Goal: Task Accomplishment & Management: Manage account settings

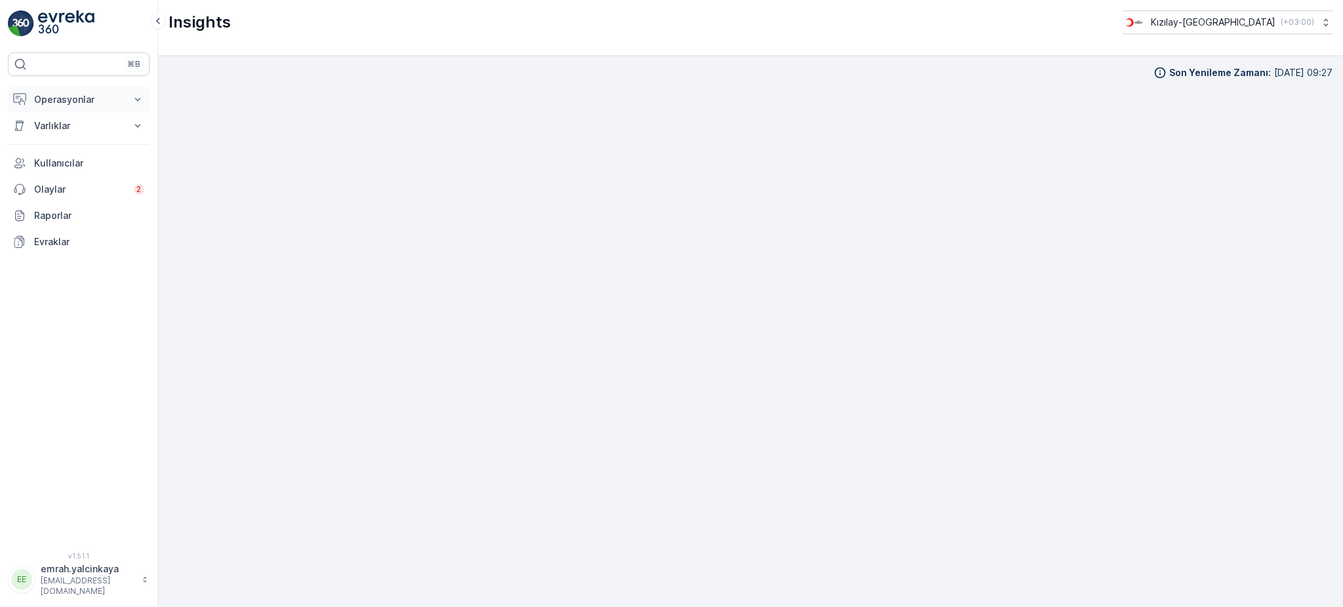
click at [43, 95] on p "Operasyonlar" at bounding box center [78, 99] width 89 height 13
click at [54, 152] on p "Rotalar & Görevler" at bounding box center [73, 158] width 81 height 13
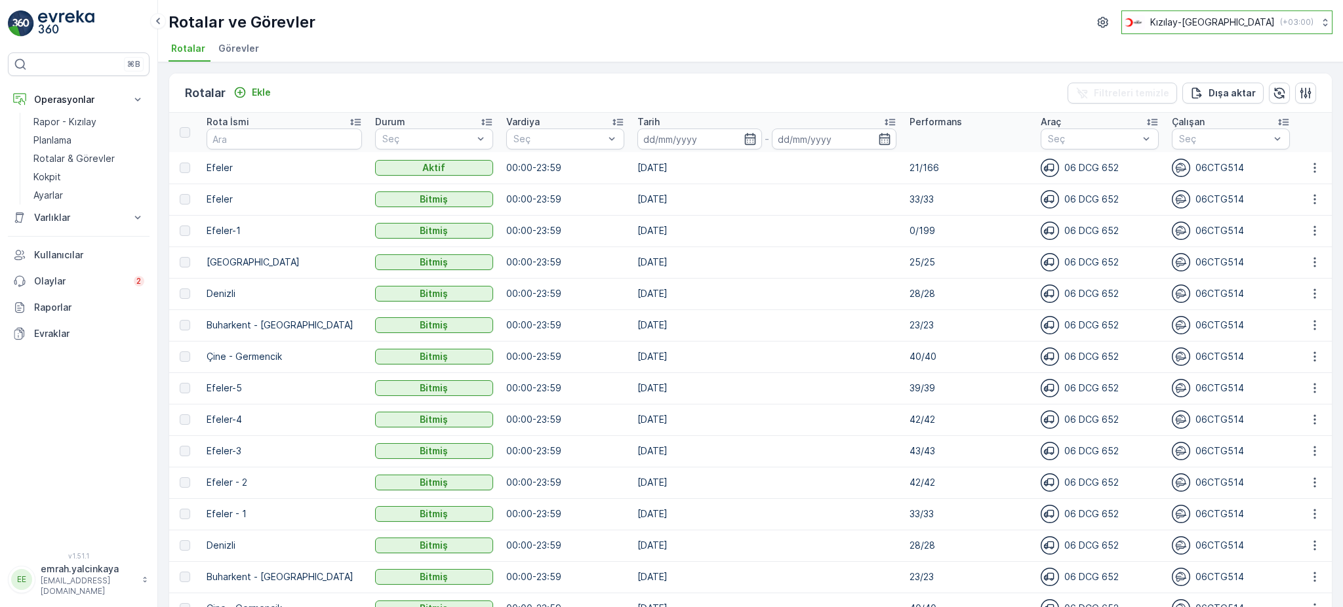
click at [1265, 22] on p "Kızılay-Aydın" at bounding box center [1213, 22] width 125 height 13
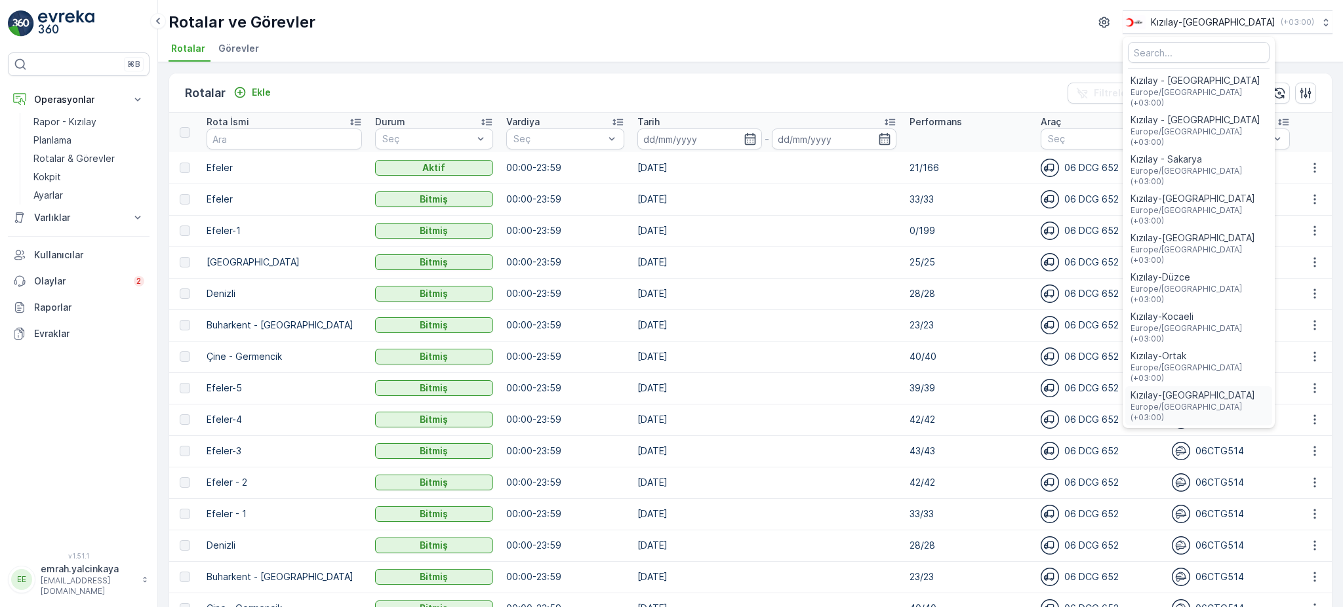
click at [1246, 402] on span "Europe/Istanbul (+03:00)" at bounding box center [1199, 412] width 136 height 21
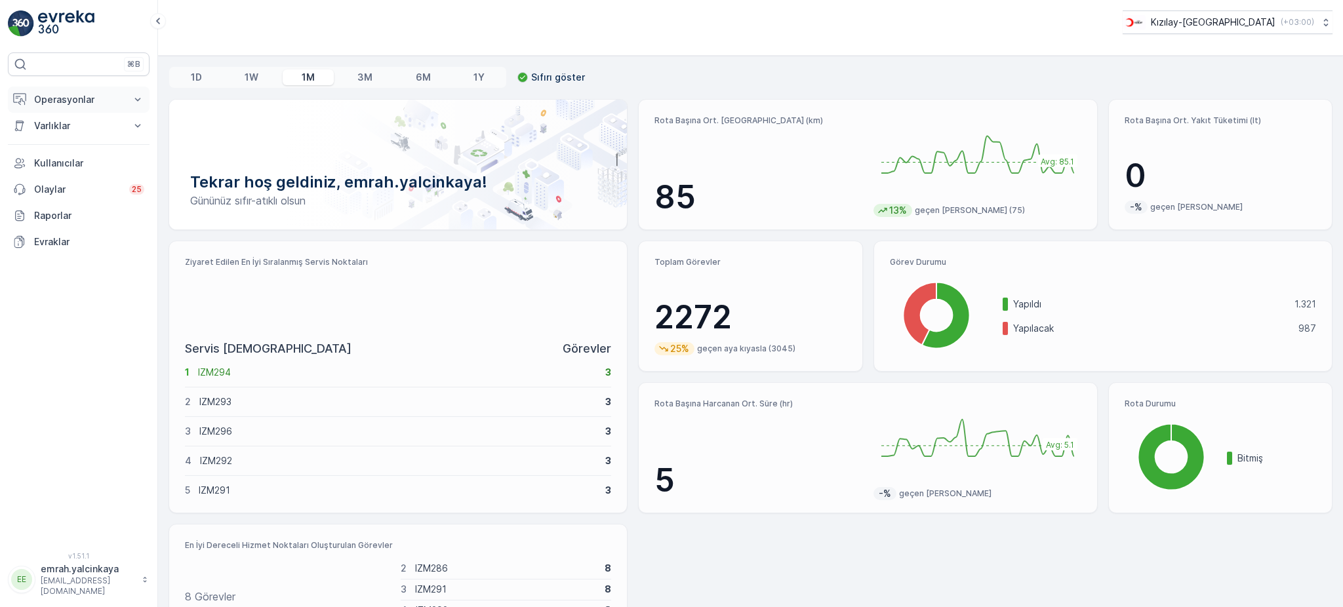
click at [57, 100] on p "Operasyonlar" at bounding box center [78, 99] width 89 height 13
click at [51, 157] on p "Rotalar & Görevler" at bounding box center [73, 158] width 81 height 13
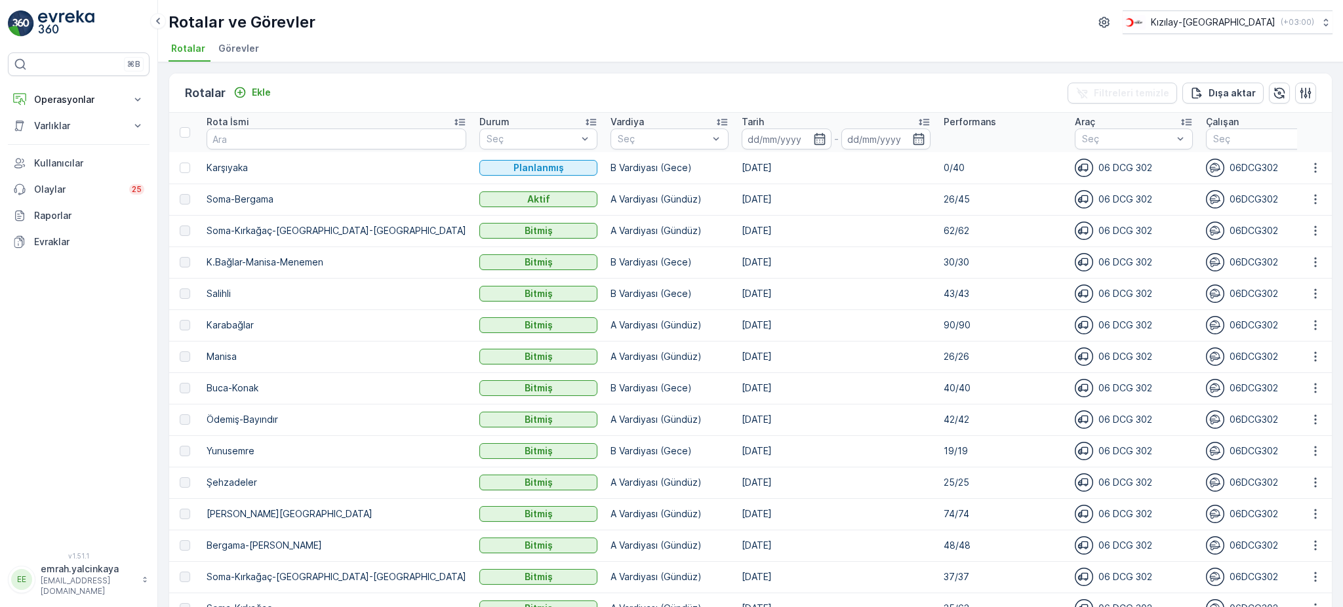
click at [944, 200] on p "26/45" at bounding box center [1003, 199] width 118 height 13
click at [964, 213] on td "26/45" at bounding box center [1002, 199] width 131 height 31
click at [257, 91] on p "Ekle" at bounding box center [261, 92] width 19 height 13
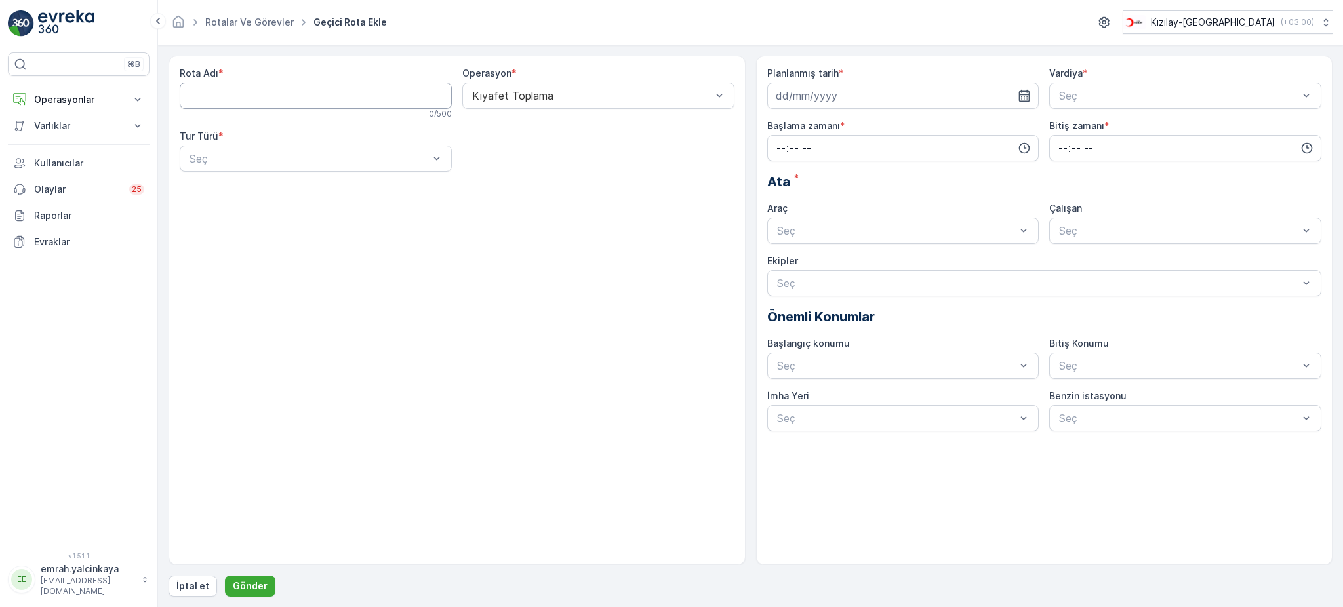
click at [274, 100] on Adı "Rota Adı" at bounding box center [316, 96] width 272 height 26
type Adı "Buca-Konak"
click at [234, 186] on div "Statik" at bounding box center [316, 191] width 256 height 12
click at [325, 160] on div at bounding box center [309, 159] width 242 height 12
click at [314, 220] on div "Dinamik" at bounding box center [316, 213] width 272 height 22
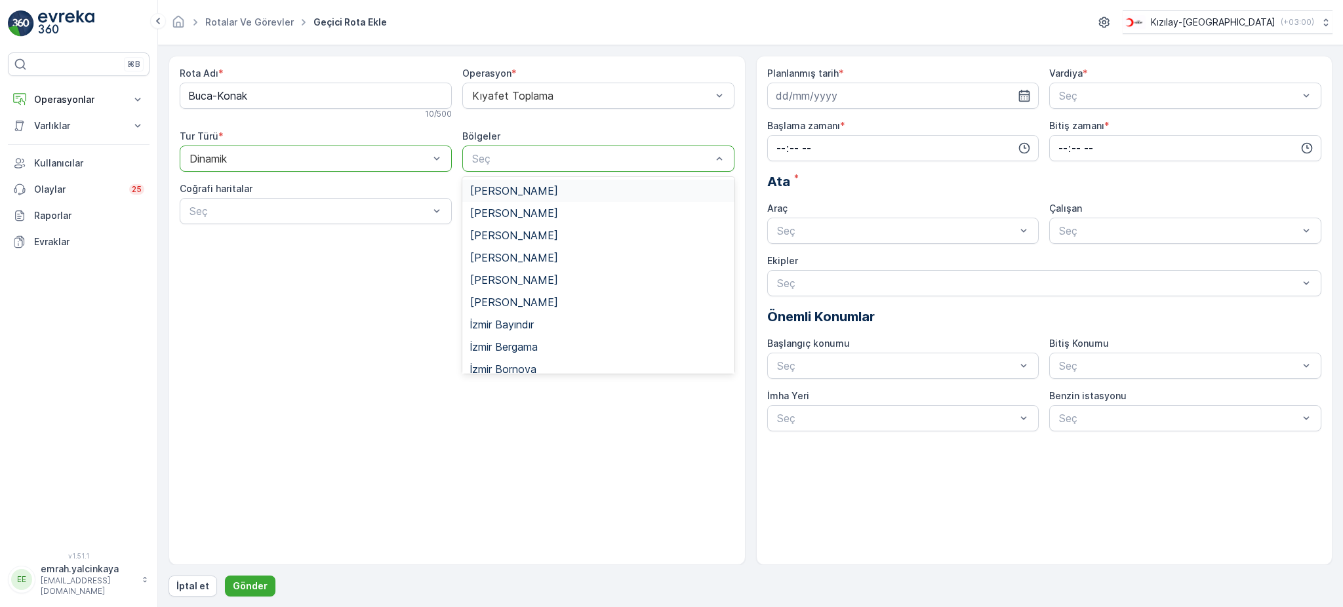
click at [541, 167] on div "Seç" at bounding box center [598, 159] width 272 height 26
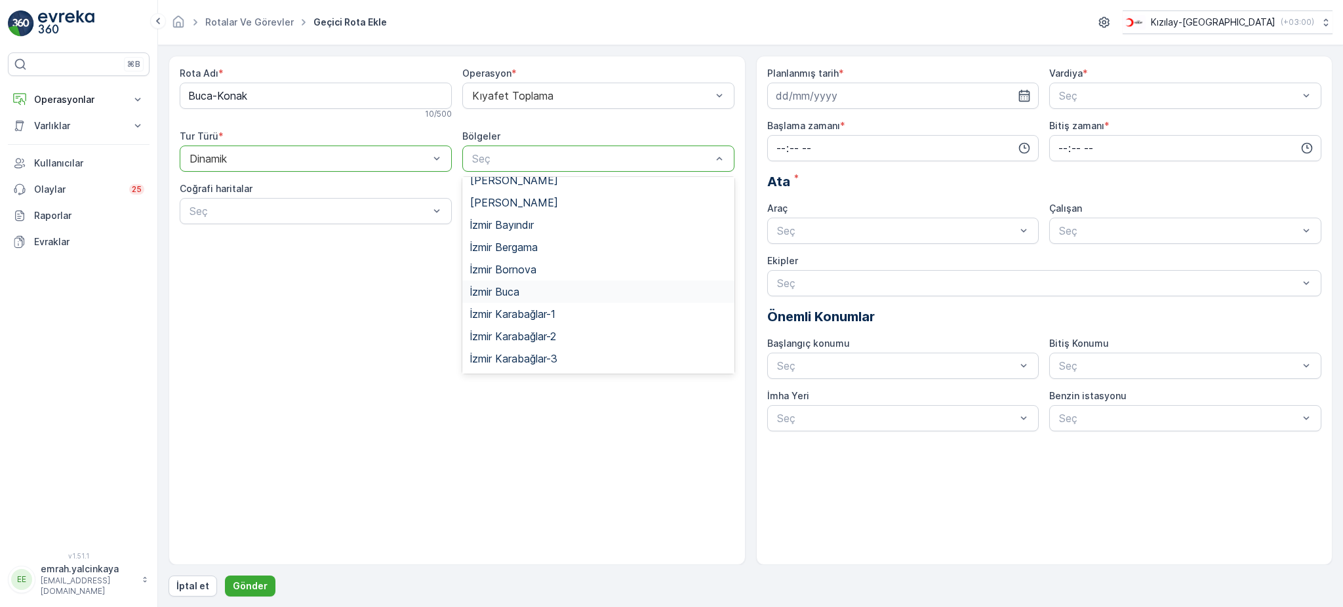
click at [507, 295] on span "İzmir Buca" at bounding box center [494, 292] width 49 height 12
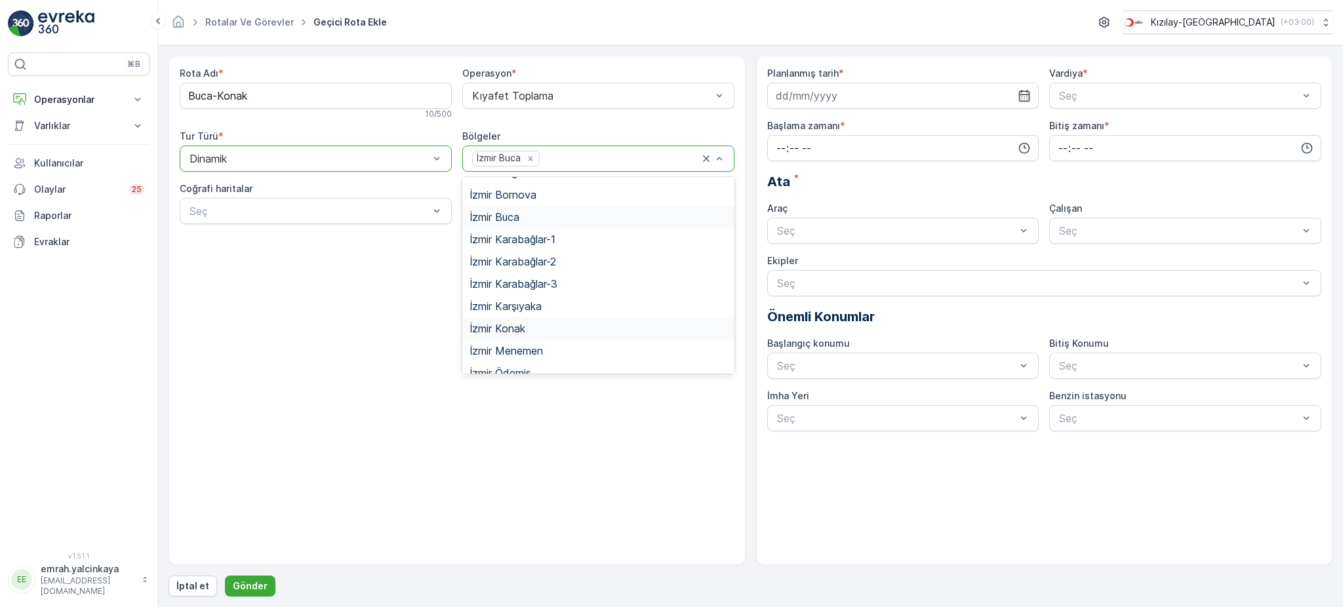
click at [528, 329] on div "İzmir Konak" at bounding box center [598, 329] width 256 height 12
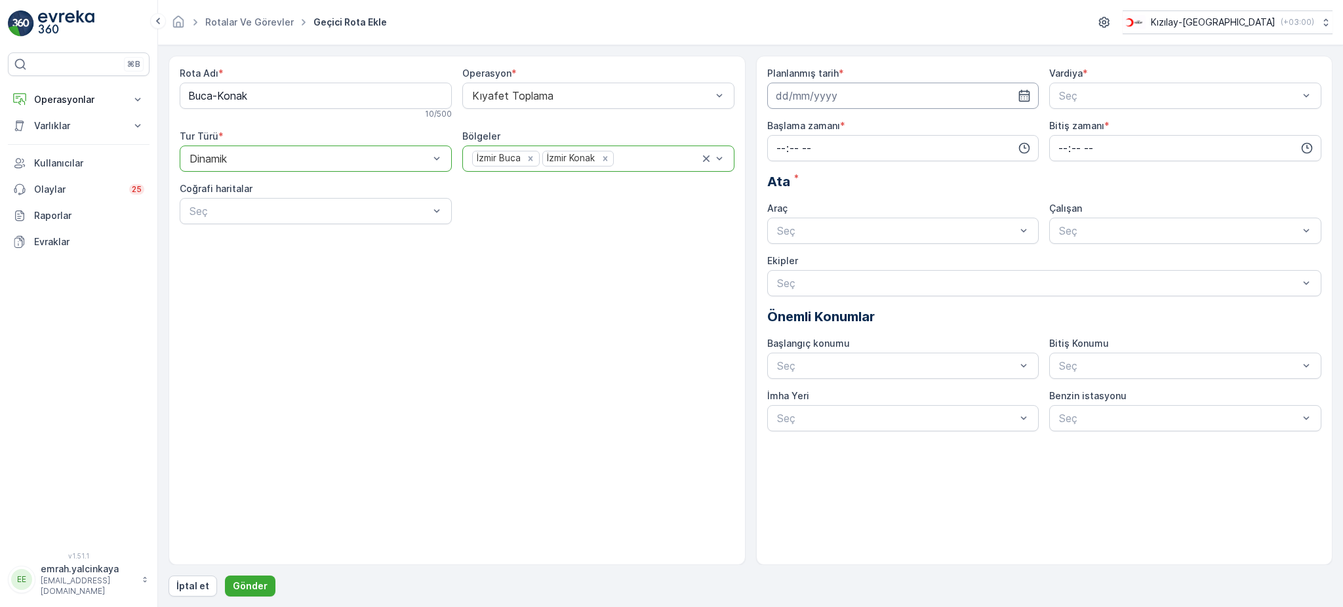
click at [967, 97] on input at bounding box center [903, 96] width 272 height 26
click at [928, 126] on icon "button" at bounding box center [930, 127] width 13 height 13
click at [838, 178] on div "1" at bounding box center [836, 179] width 21 height 21
type input "01.10.2025"
click at [1063, 133] on span "A Vardiyası (Gündüz)" at bounding box center [1108, 128] width 102 height 12
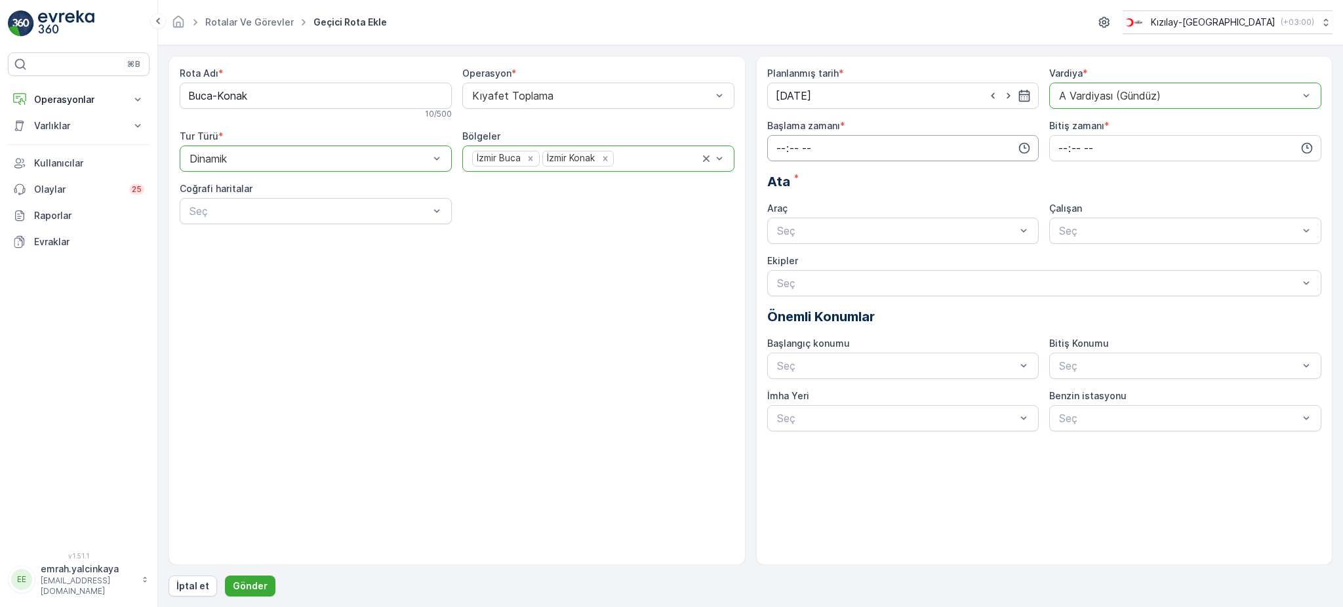
click at [943, 161] on input "time" at bounding box center [903, 148] width 272 height 26
click at [783, 227] on span "08" at bounding box center [781, 225] width 12 height 13
type input "08:00"
click at [1058, 147] on input "time" at bounding box center [1186, 148] width 272 height 26
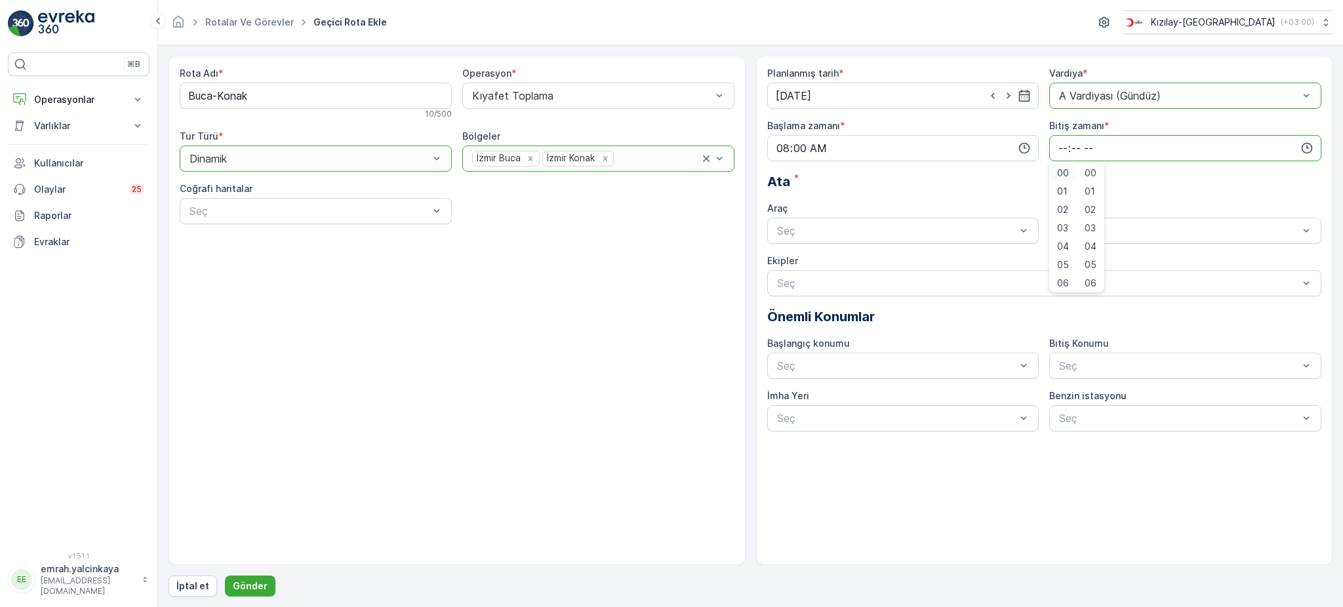
click at [1063, 174] on span "00" at bounding box center [1063, 173] width 12 height 13
type input "00:00"
click at [920, 258] on div "06 DCG 302" at bounding box center [903, 263] width 256 height 12
click at [1092, 255] on div "06DCG302" at bounding box center [1186, 263] width 272 height 22
click at [254, 592] on p "Gönder" at bounding box center [250, 586] width 35 height 13
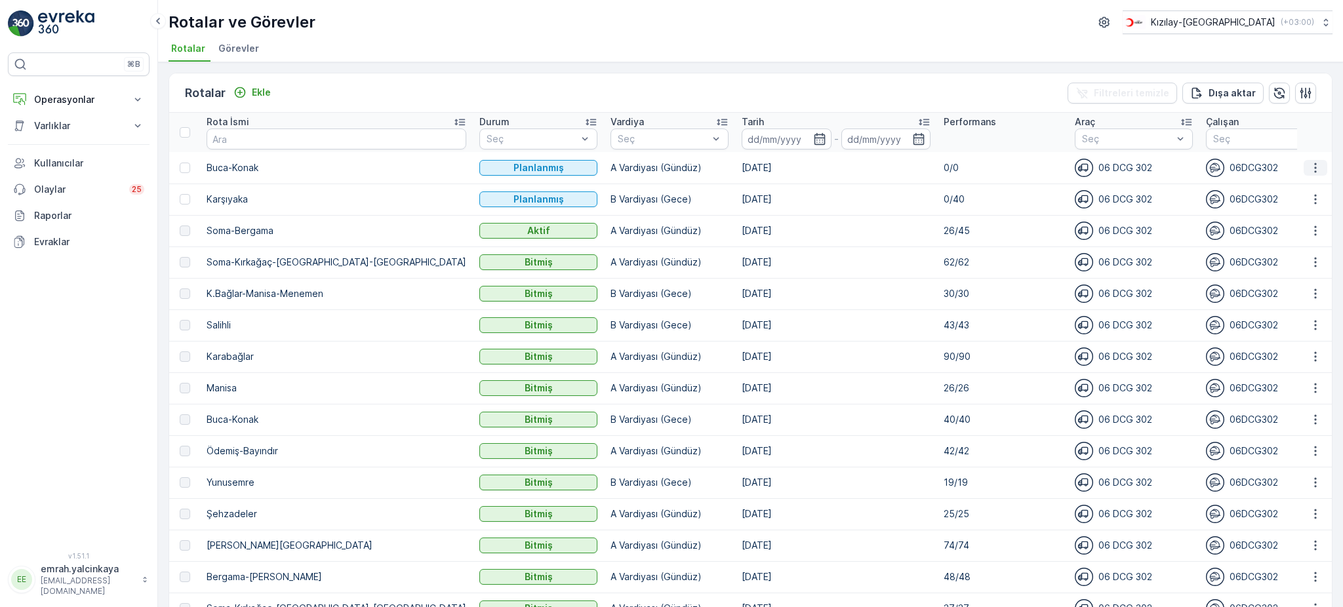
click at [1314, 171] on icon "button" at bounding box center [1315, 167] width 13 height 13
click at [1298, 188] on span "Daha fazla ayrıntı görün" at bounding box center [1285, 186] width 104 height 13
click at [1310, 166] on icon "button" at bounding box center [1315, 167] width 13 height 13
click at [1265, 270] on div "Sil" at bounding box center [1285, 265] width 115 height 18
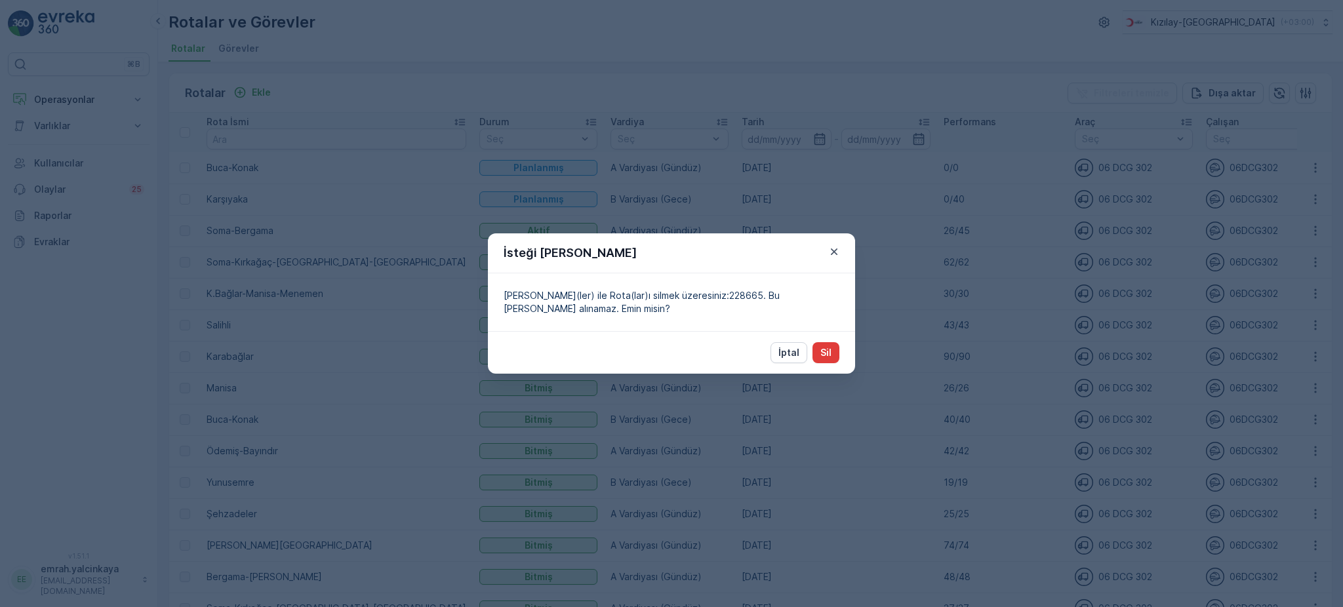
click at [829, 353] on p "Sil" at bounding box center [826, 352] width 11 height 13
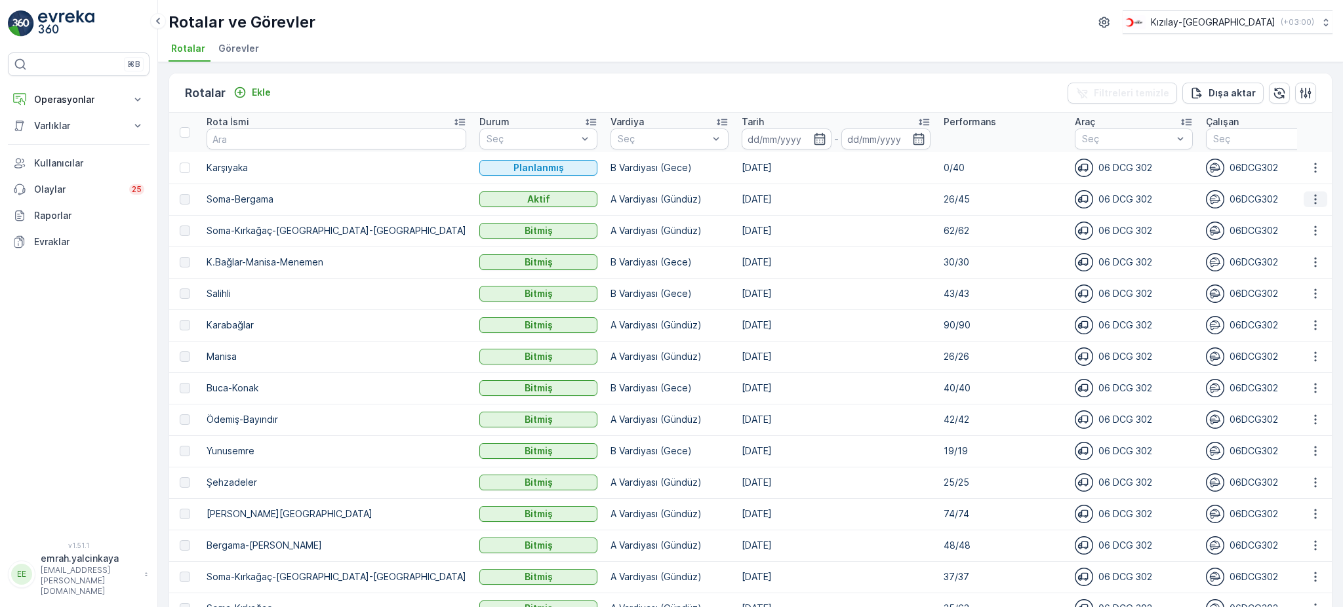
click at [1313, 203] on icon "button" at bounding box center [1315, 199] width 13 height 13
click at [1309, 235] on span "Rota Takibini Görüntüle" at bounding box center [1284, 236] width 103 height 13
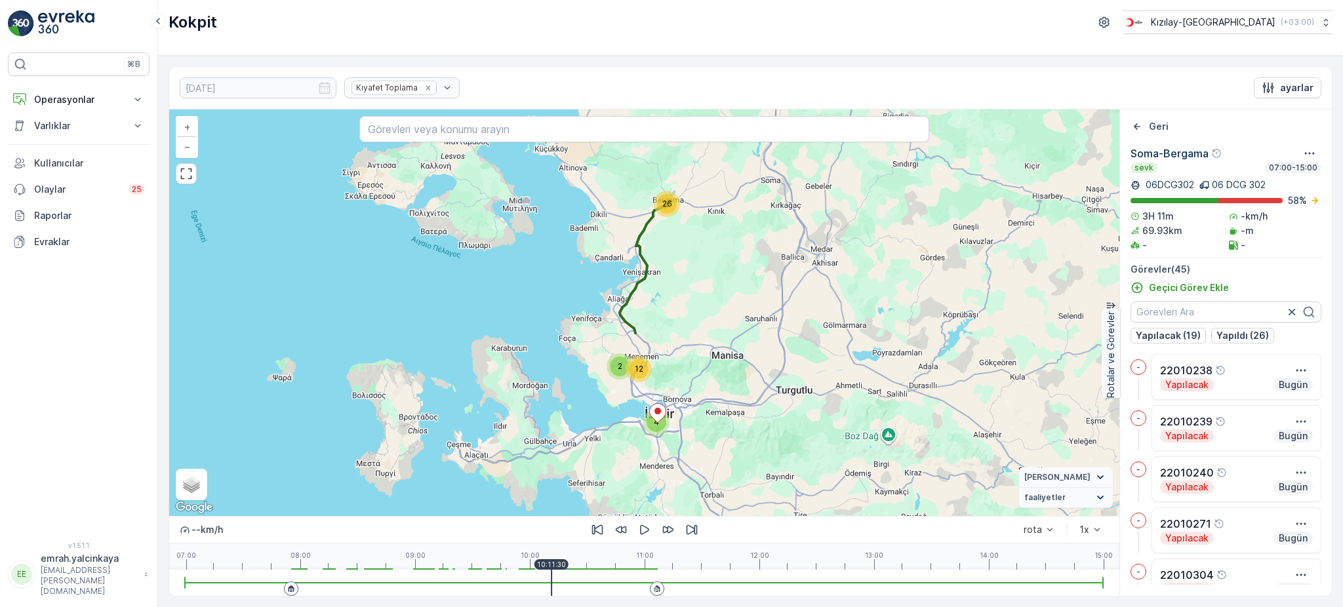
click at [552, 582] on div at bounding box center [644, 582] width 919 height 1
click at [642, 533] on icon "button" at bounding box center [644, 529] width 13 height 13
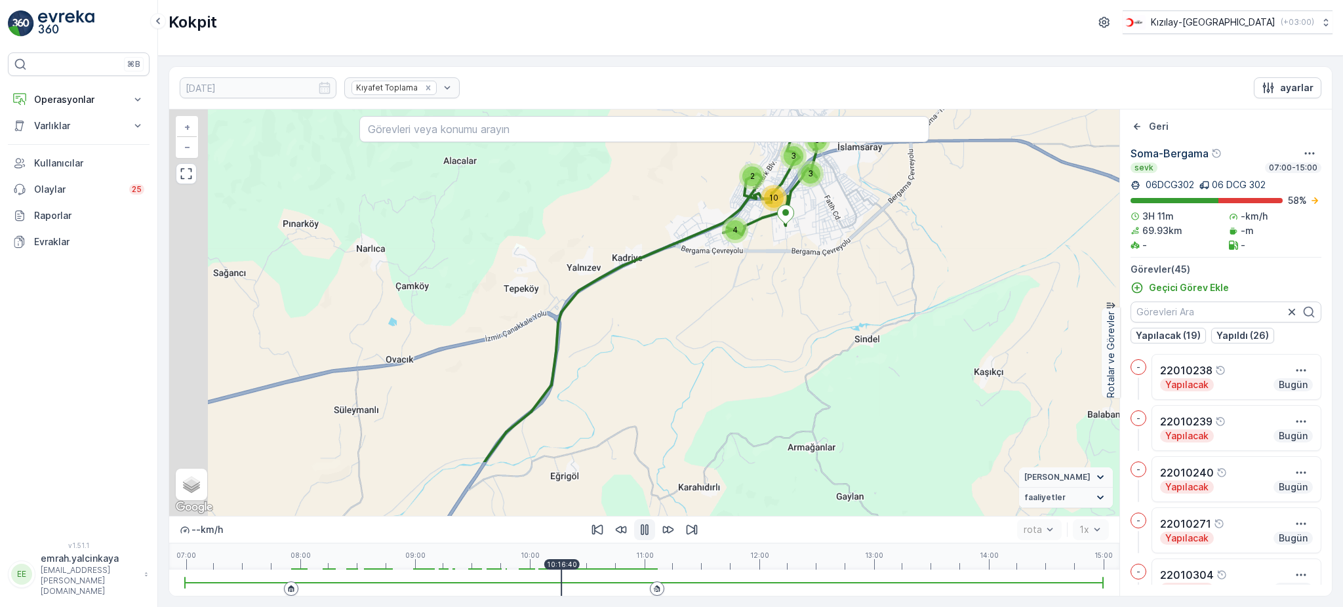
drag, startPoint x: 739, startPoint y: 384, endPoint x: 823, endPoint y: 289, distance: 126.8
click at [823, 289] on div "3 3 4 2 3 10 2 3 2 + − Uydu Yol haritası Arazi Karışık Leaflet Klavye kısayolla…" at bounding box center [644, 313] width 950 height 407
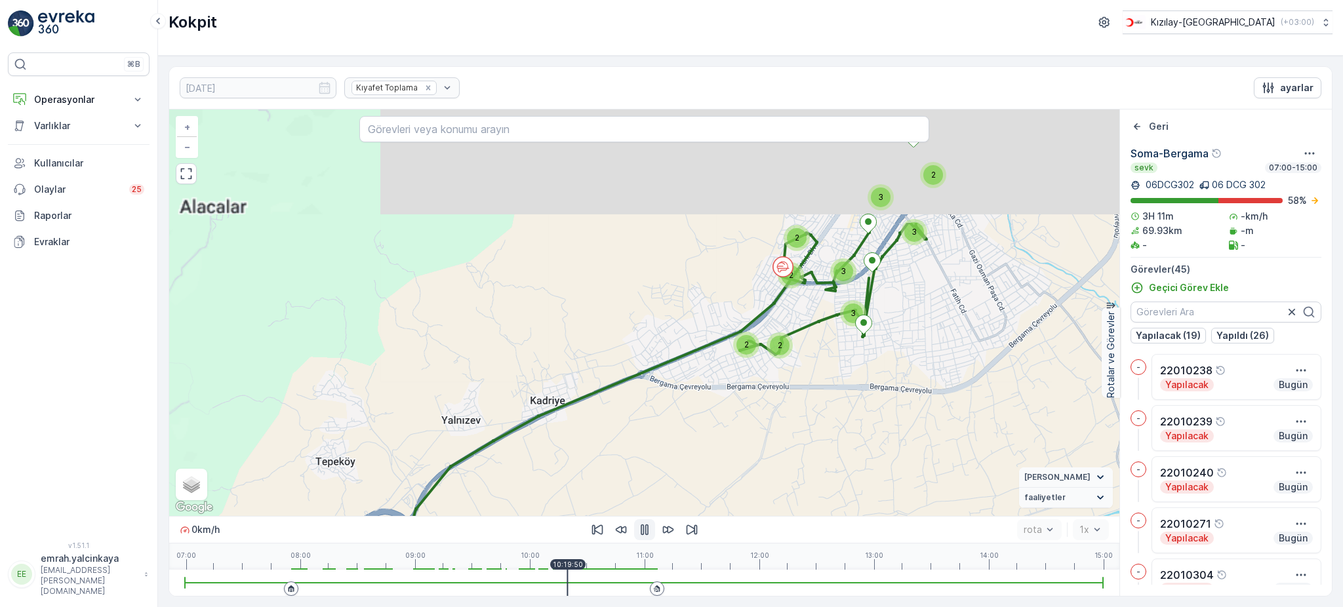
drag, startPoint x: 741, startPoint y: 270, endPoint x: 777, endPoint y: 438, distance: 171.9
click at [777, 438] on div "3 2 2 2 2 3 2 3 3 3 2 + − Uydu Yol haritası Arazi Karışık Leaflet Klavye kısayo…" at bounding box center [644, 313] width 950 height 407
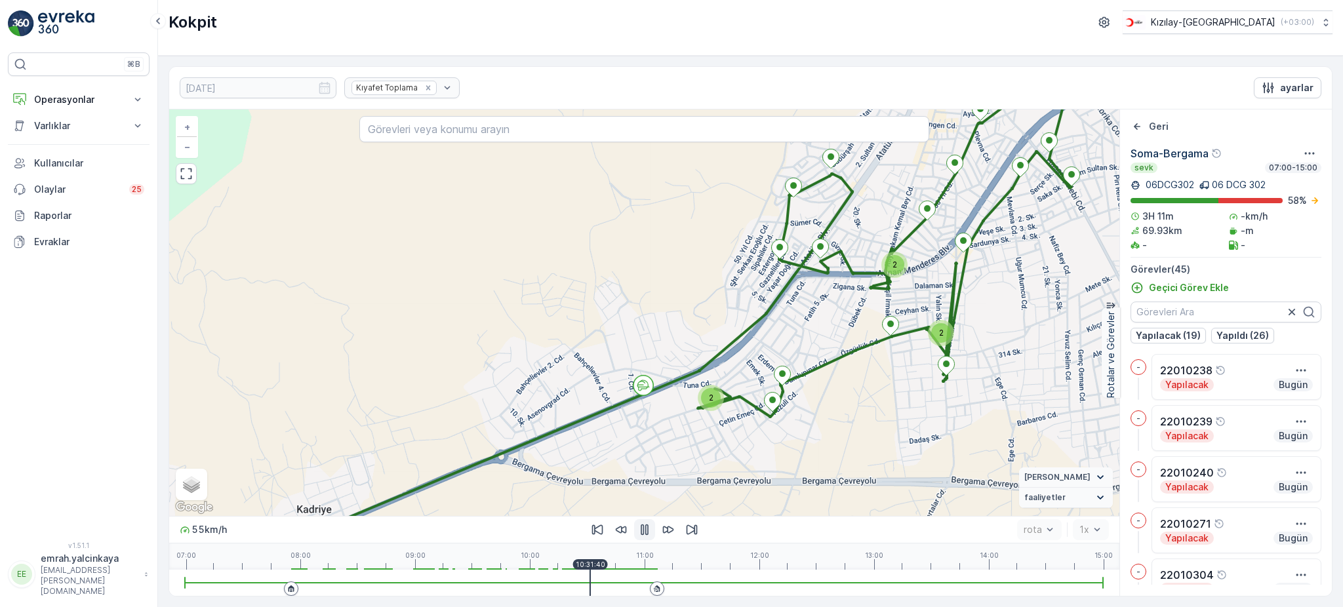
click at [590, 585] on div at bounding box center [644, 583] width 919 height 26
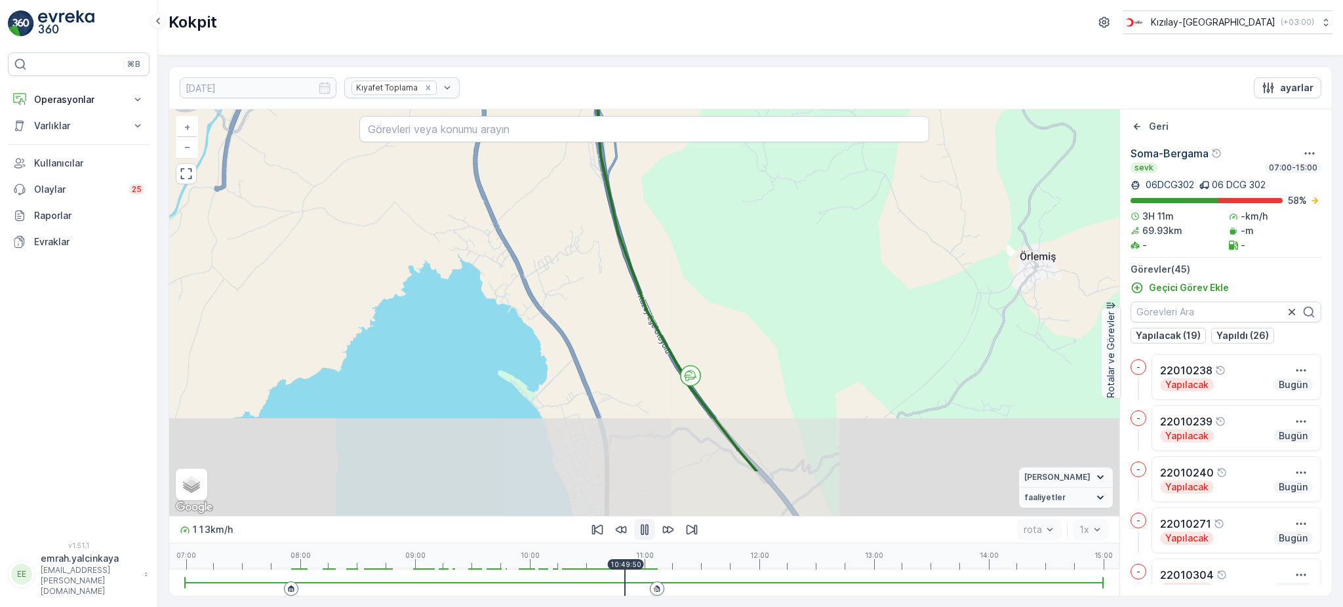
drag, startPoint x: 869, startPoint y: 468, endPoint x: 843, endPoint y: 303, distance: 166.7
click at [825, 288] on div "3 2 2 2 2 3 2 3 3 3 2 + − Uydu Yol haritası Arazi Karışık Leaflet Klavye kısayo…" at bounding box center [644, 313] width 950 height 407
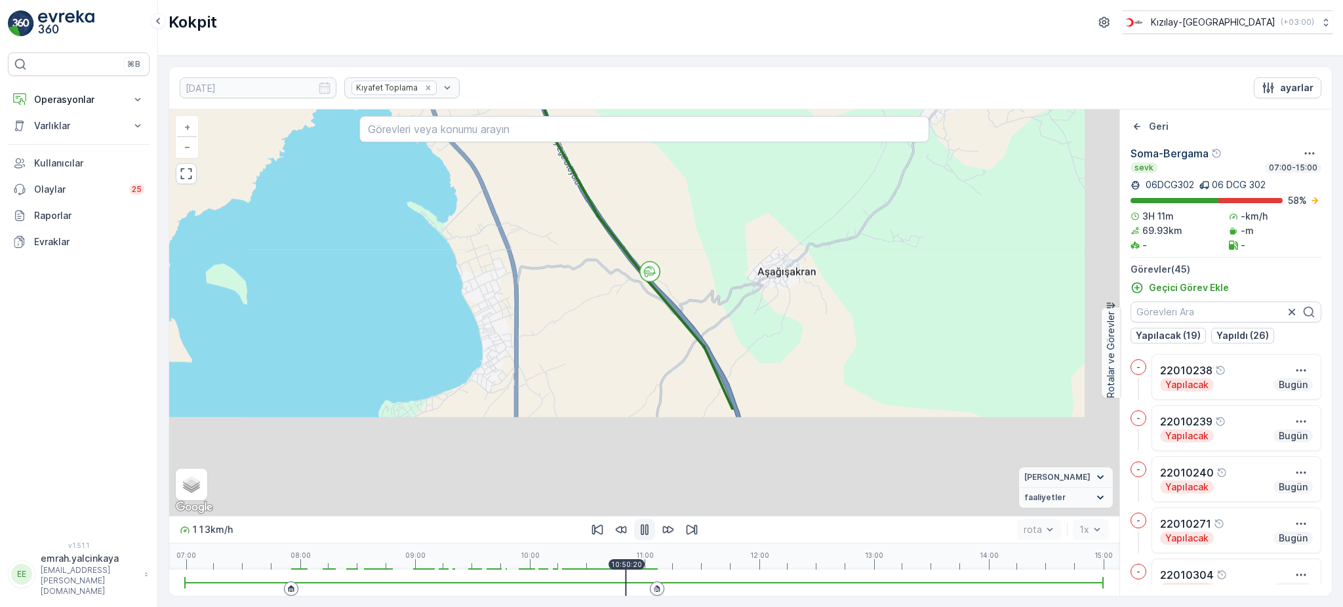
drag, startPoint x: 885, startPoint y: 372, endPoint x: 806, endPoint y: 240, distance: 153.9
click at [806, 240] on div "3 2 2 2 2 3 2 3 3 3 2 + − Uydu Yol haritası Arazi Karışık Leaflet Klavye kısayo…" at bounding box center [644, 313] width 950 height 407
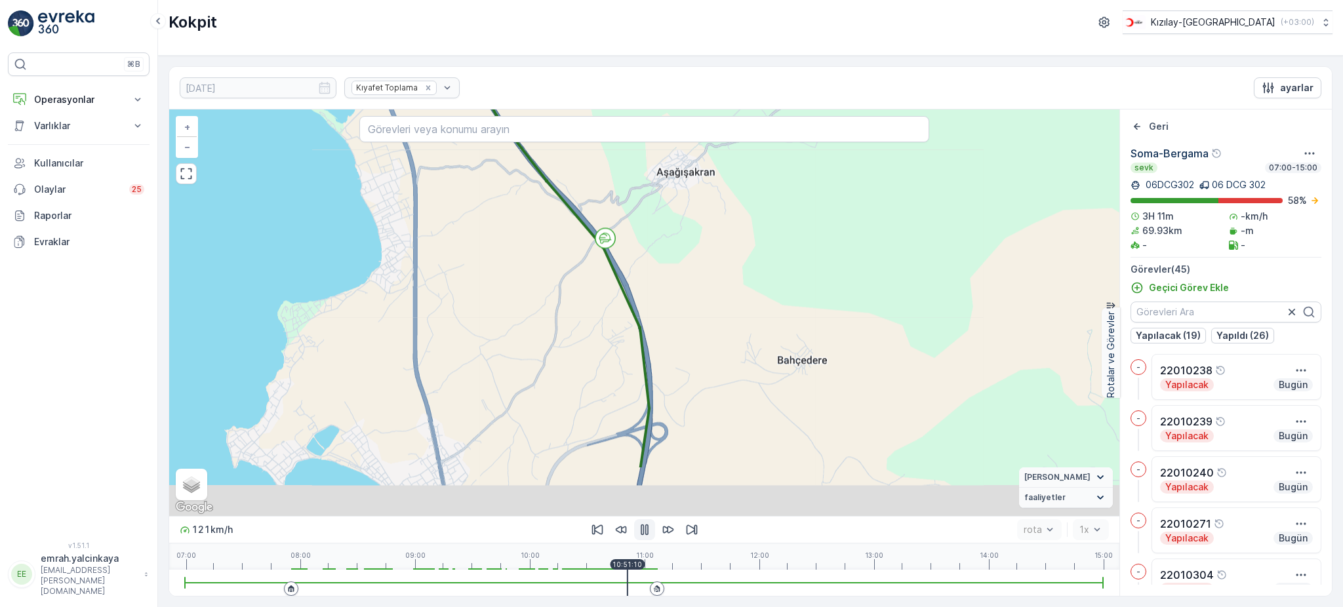
drag, startPoint x: 918, startPoint y: 387, endPoint x: 825, endPoint y: 298, distance: 129.5
click div "3 2 2 2 2 3 2 3 3 3 2 + − Uydu Yol haritası Arazi Karışık Leaflet Klavye kısayo…"
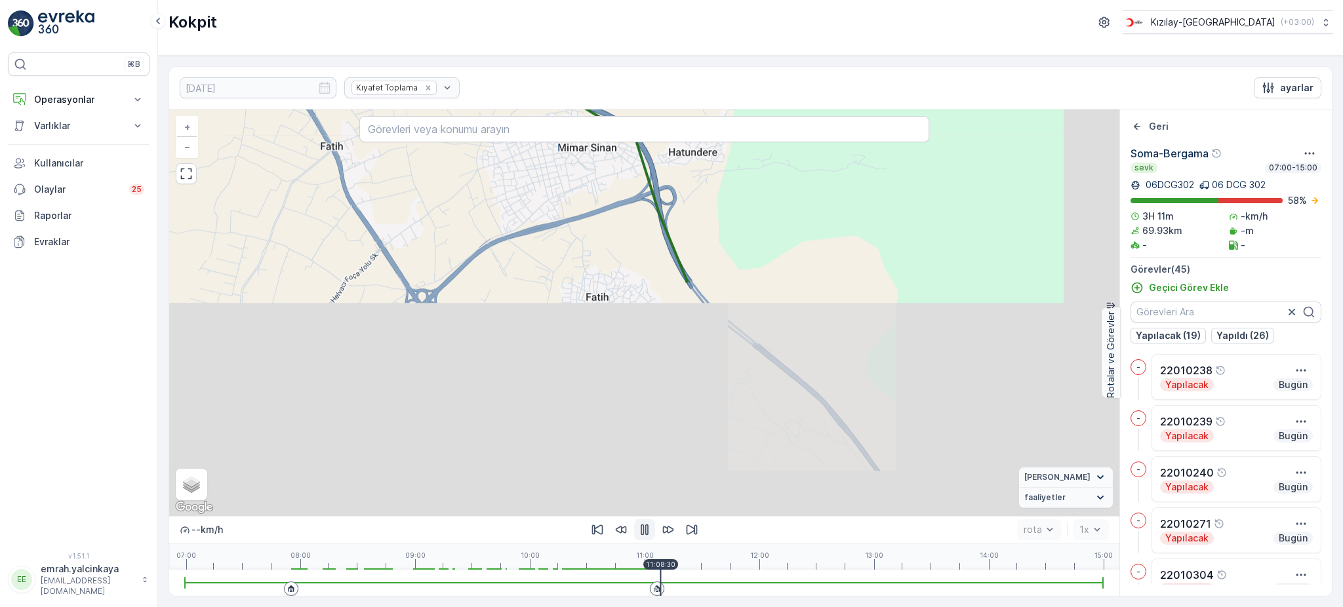
drag, startPoint x: 878, startPoint y: 429, endPoint x: 794, endPoint y: 203, distance: 240.8
click div "3 2 2 2 2 3 2 3 3 3 2 + − Uydu Yol haritası Arazi Karışık Leaflet Klavye kısayo…"
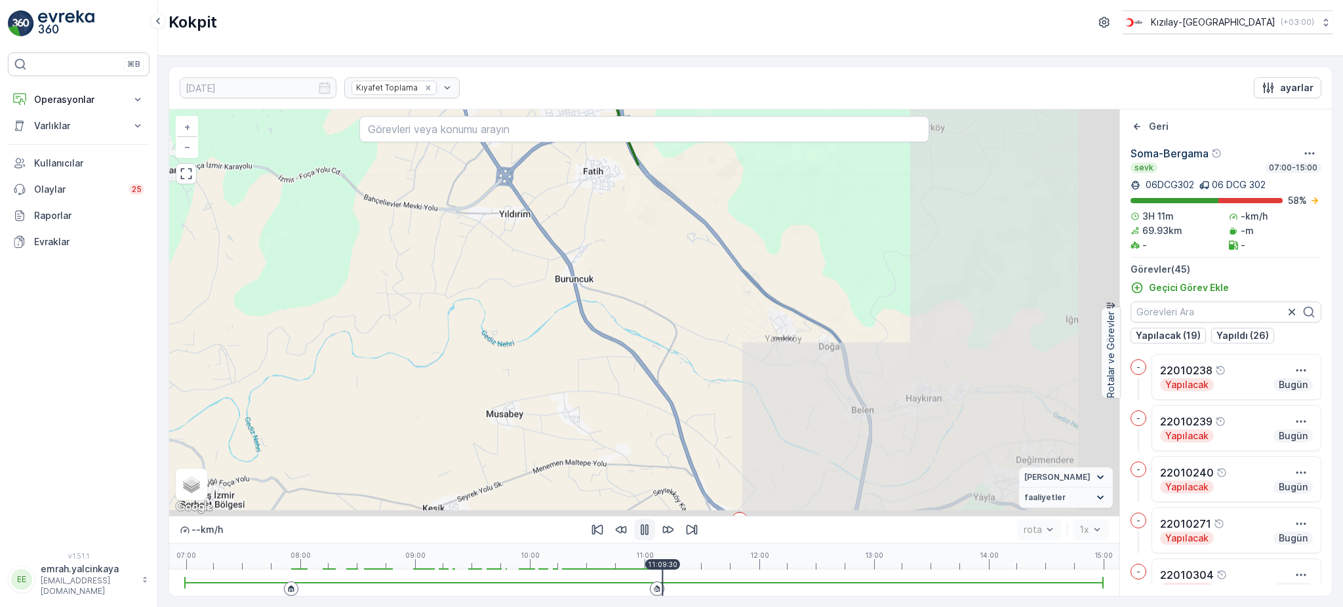
drag, startPoint x: 927, startPoint y: 362, endPoint x: 763, endPoint y: 194, distance: 235.2
click div "3 3 4 2 3 10 2 3 2 + − Uydu Yol haritası Arazi Karışık Leaflet Klavye kısayolla…"
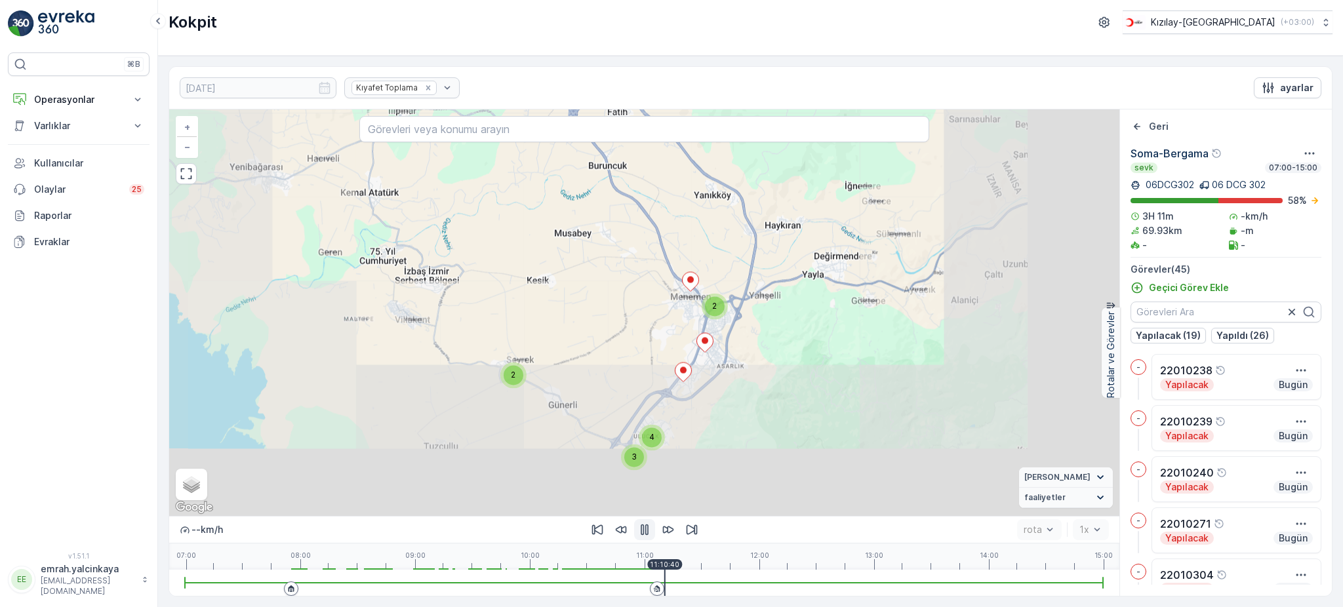
drag, startPoint x: 971, startPoint y: 364, endPoint x: 874, endPoint y: 266, distance: 137.8
click div "6 4 16 2 3 4 2 4 + − Uydu Yol haritası Arazi Karışık Leaflet Klavye kısayolları…"
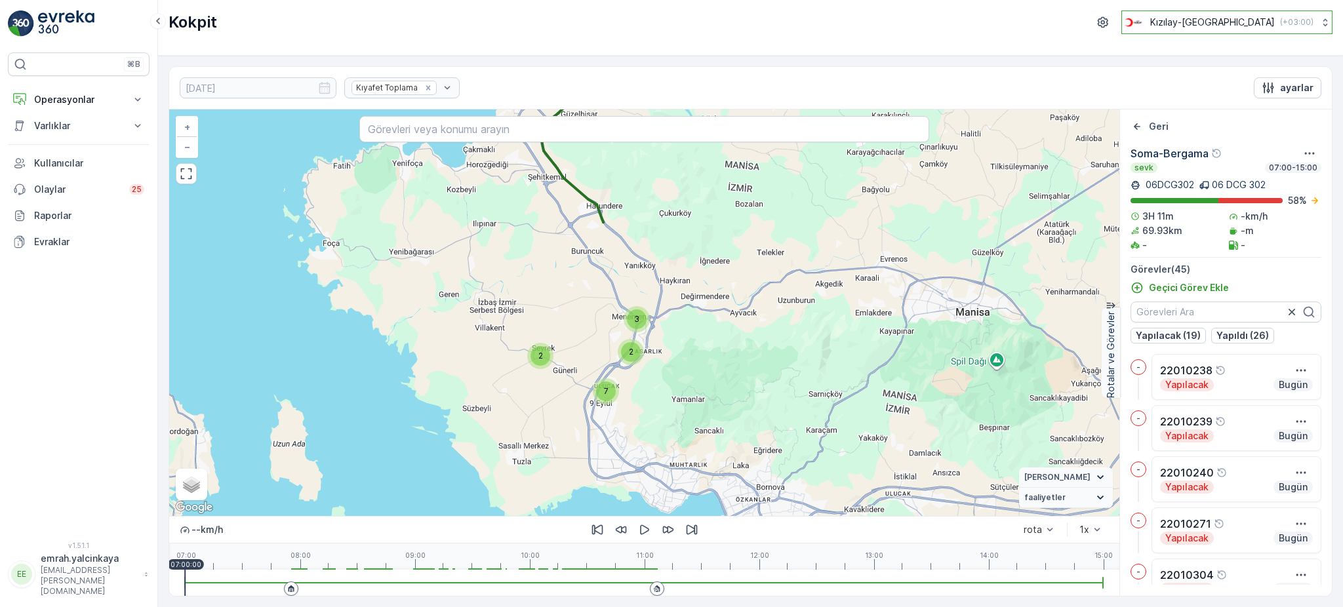
click at [1214, 19] on div "Kızılay-İzmir ( +03:00 )" at bounding box center [1218, 22] width 192 height 14
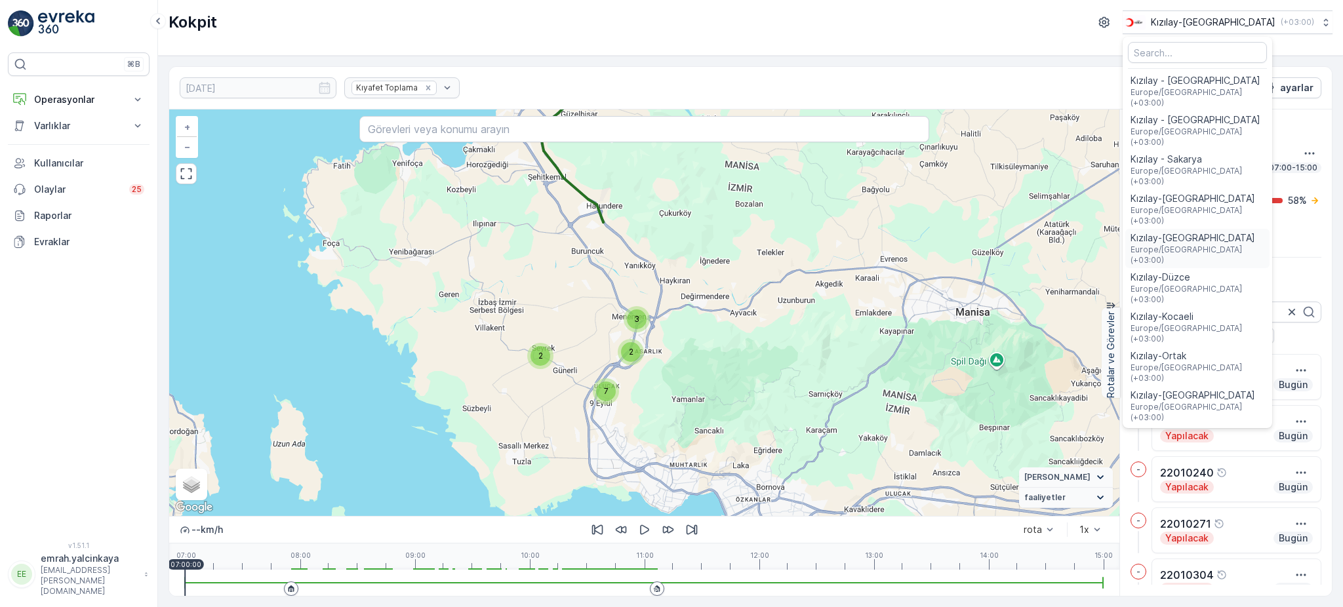
click at [1250, 245] on span "Europe/Istanbul (+03:00)" at bounding box center [1198, 255] width 134 height 21
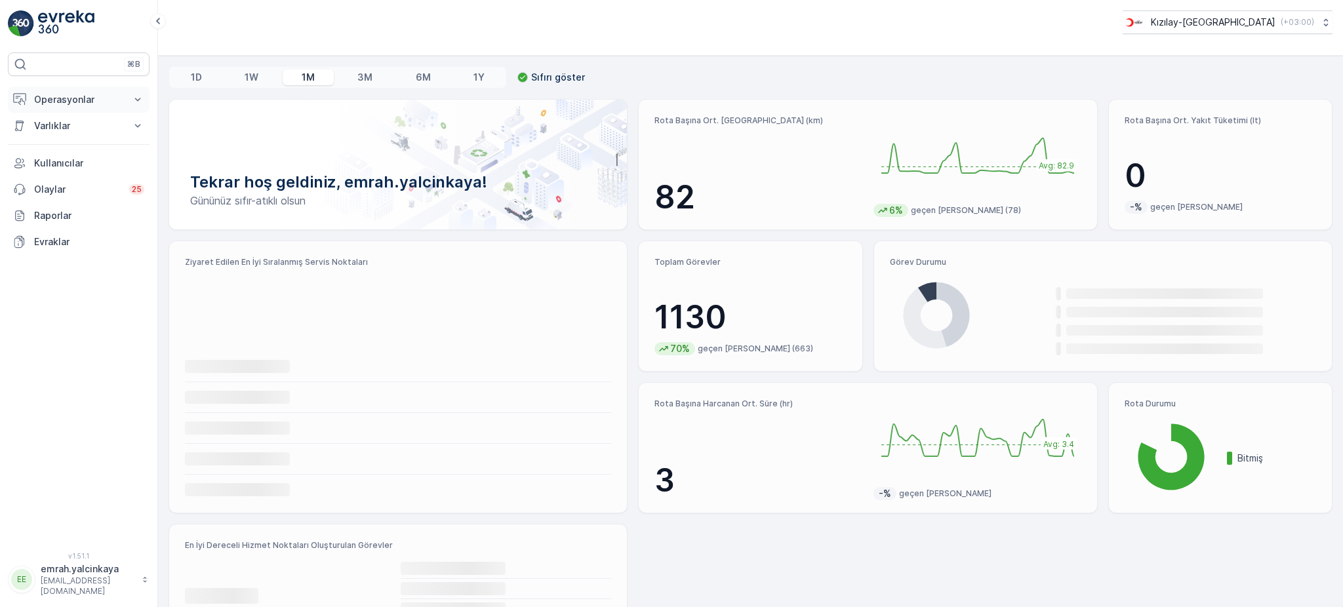
click at [89, 100] on p "Operasyonlar" at bounding box center [78, 99] width 89 height 13
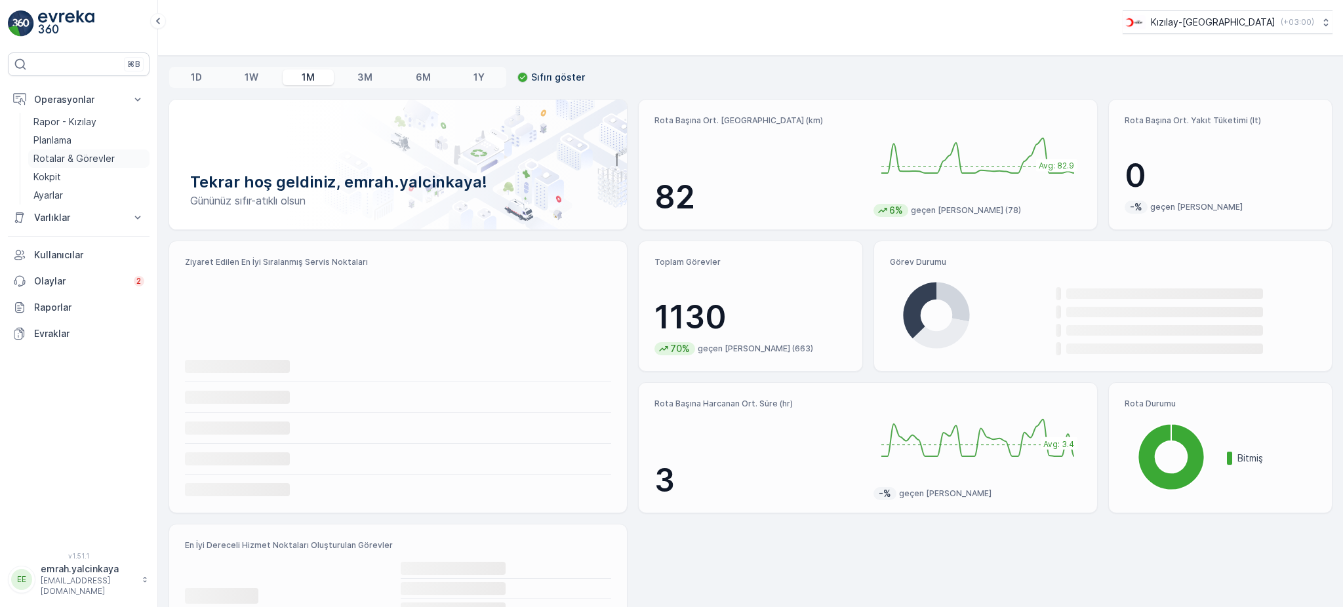
click at [75, 158] on p "Rotalar & Görevler" at bounding box center [73, 158] width 81 height 13
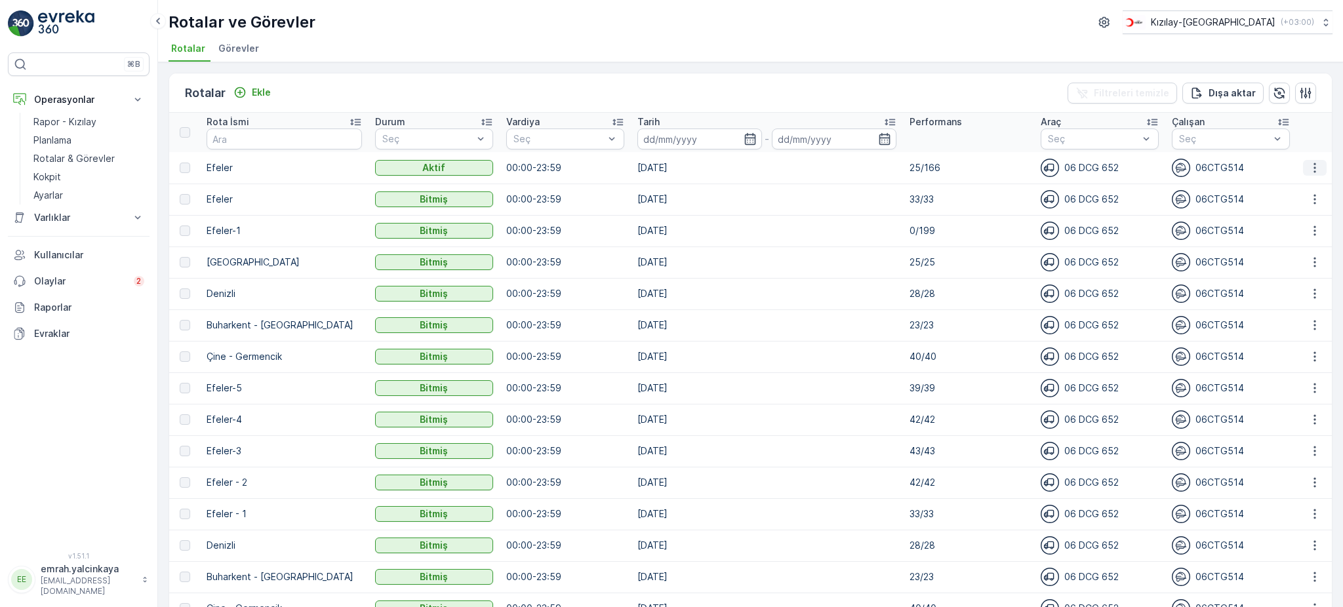
click at [1315, 167] on icon "button" at bounding box center [1315, 167] width 13 height 13
click at [1312, 207] on span "Rota Takibini Görüntüle" at bounding box center [1284, 204] width 103 height 13
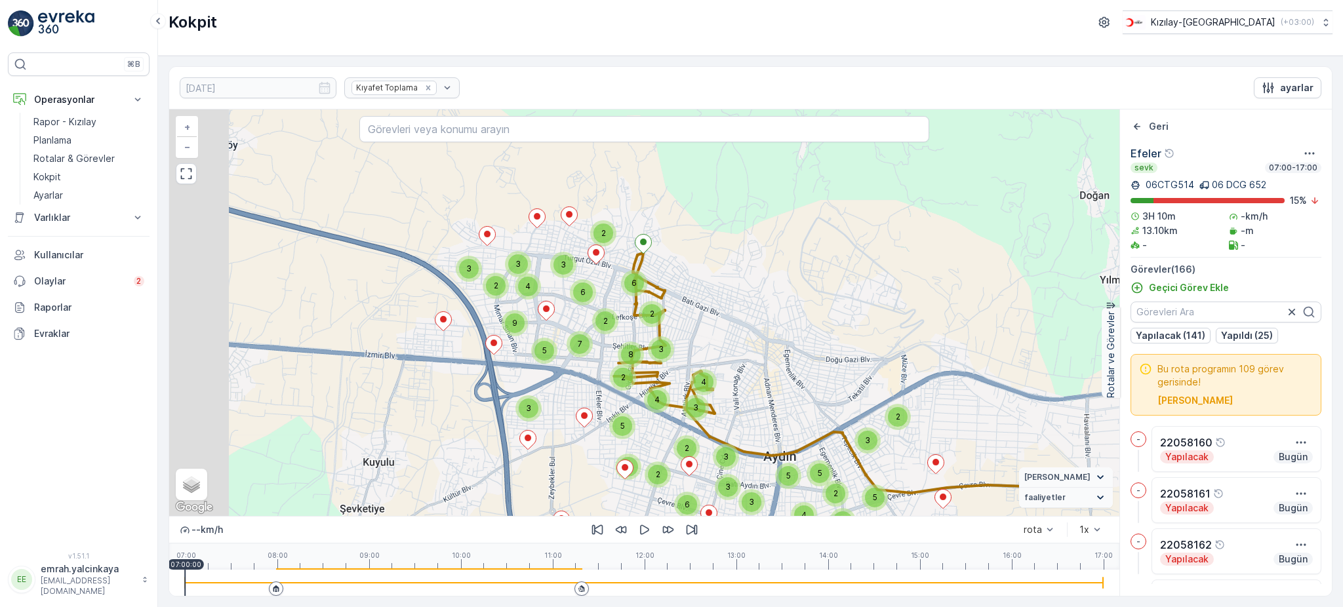
drag, startPoint x: 659, startPoint y: 273, endPoint x: 746, endPoint y: 367, distance: 129.0
click at [746, 367] on div "2 2 4 2 2 5 3 5 5 4 2 3 3 3 3 2 5 6 3 2 3 6 2 2 3 7 3 2 5 4 8 9 2 3 4 5 7 6 + −…" at bounding box center [644, 313] width 950 height 407
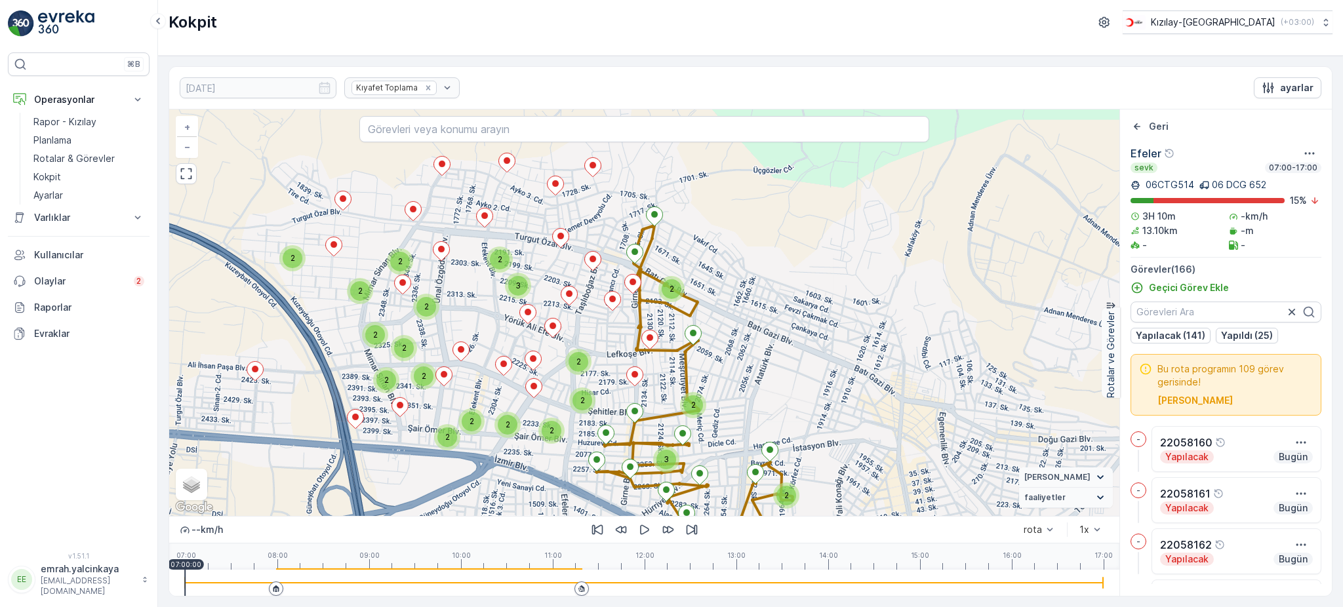
click at [554, 591] on div at bounding box center [644, 583] width 919 height 26
click at [643, 531] on icon "button" at bounding box center [644, 529] width 13 height 13
